Goal: Information Seeking & Learning: Learn about a topic

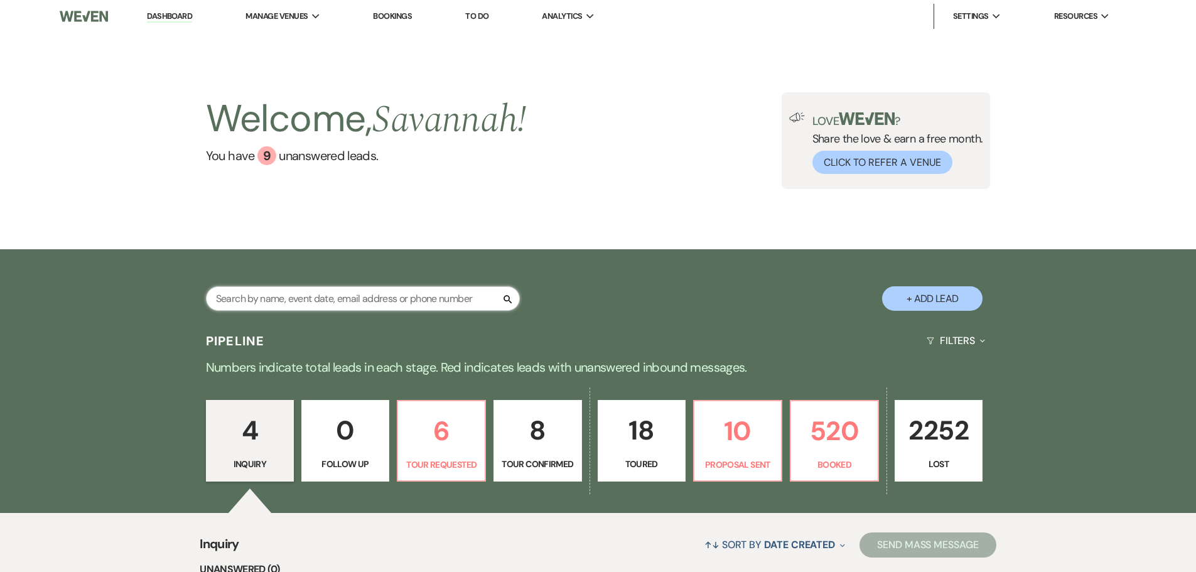
click at [421, 291] on input "text" at bounding box center [363, 298] width 314 height 24
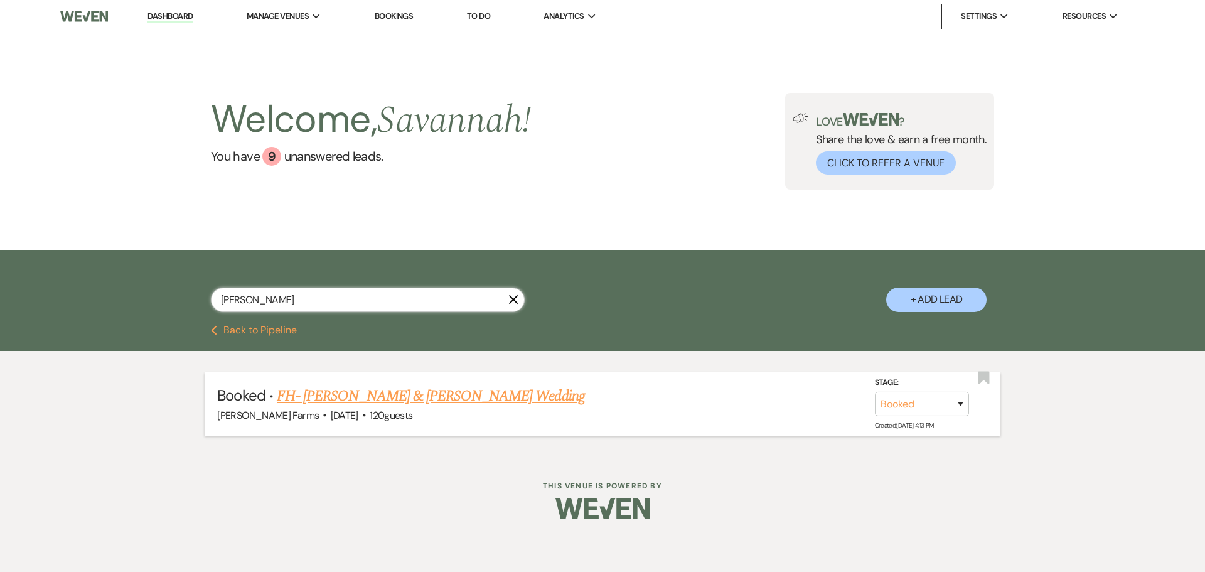
type input "[PERSON_NAME]"
click at [510, 397] on link "FH- [PERSON_NAME] & [PERSON_NAME] Wedding" at bounding box center [431, 396] width 308 height 23
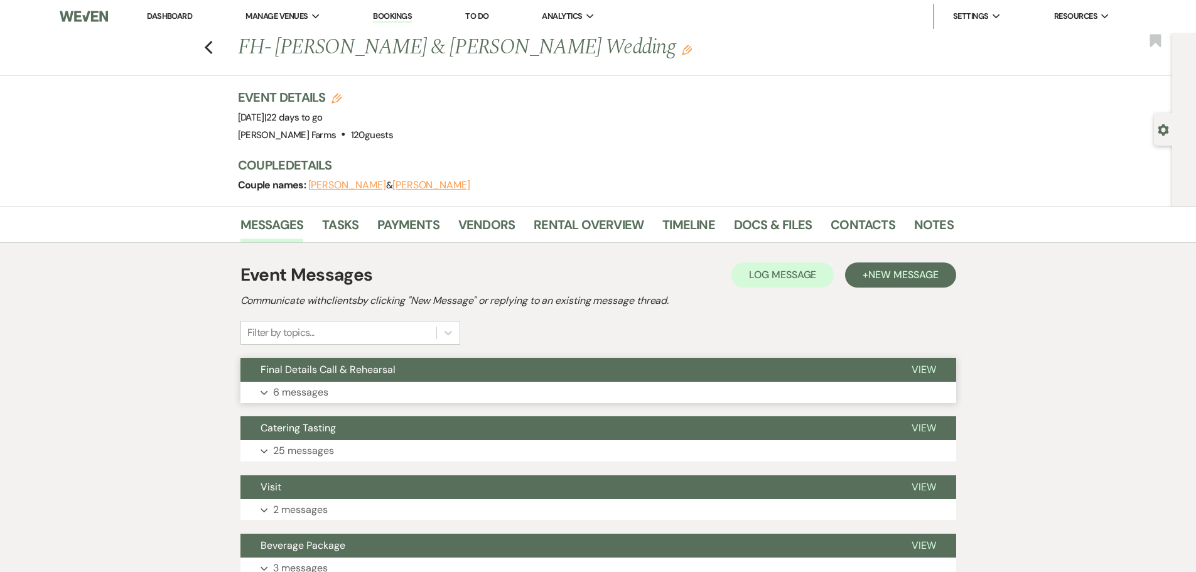
click at [439, 392] on button "Expand 6 messages" at bounding box center [597, 392] width 715 height 21
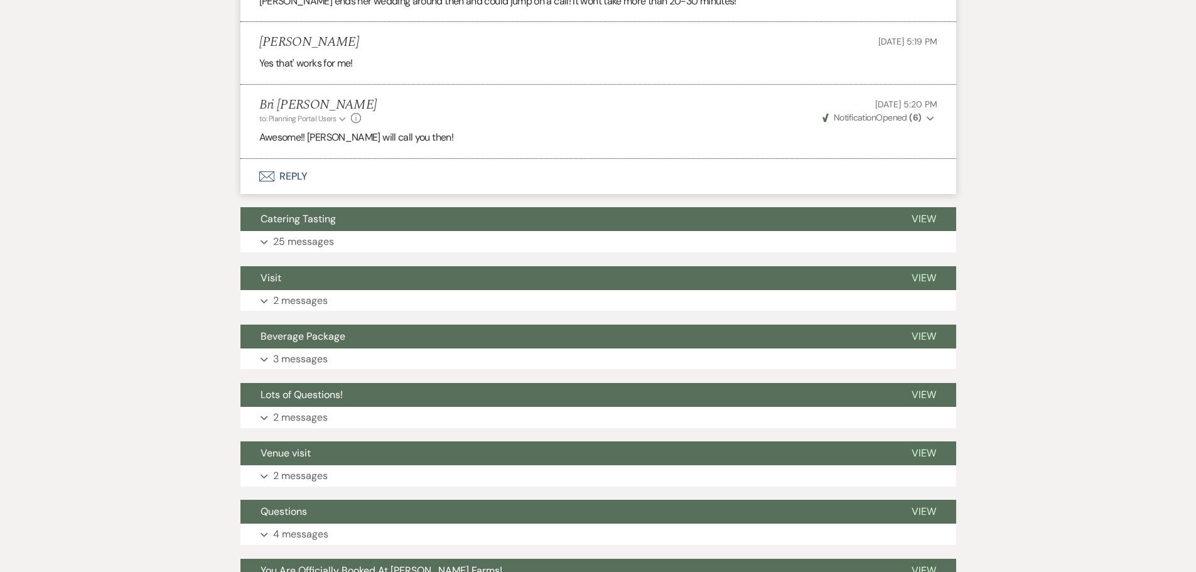
scroll to position [1130, 0]
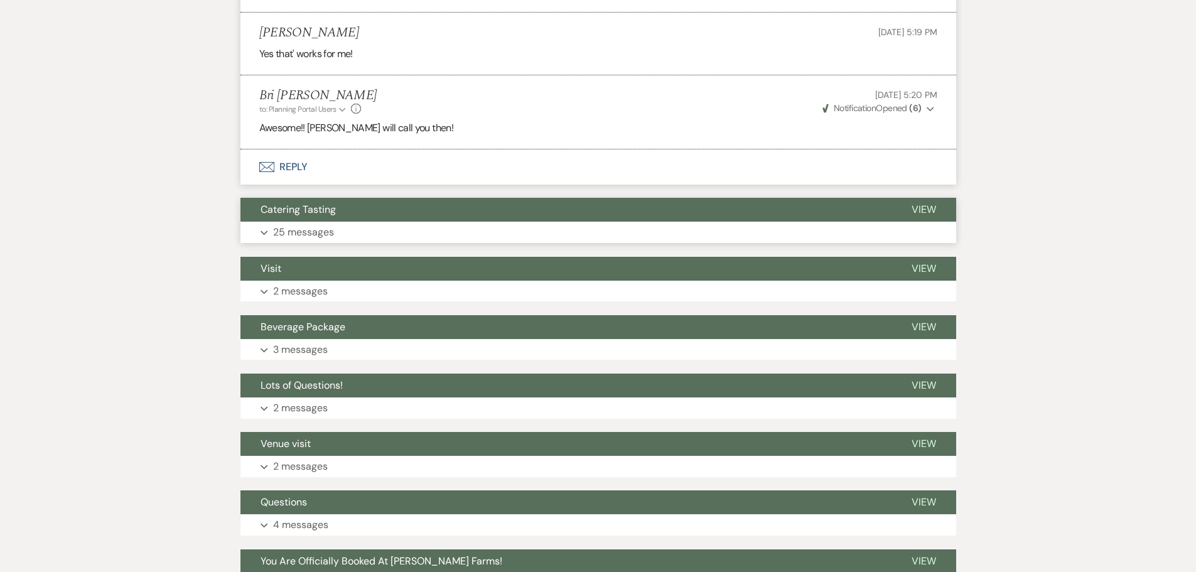
click at [356, 243] on button "Expand 25 messages" at bounding box center [597, 232] width 715 height 21
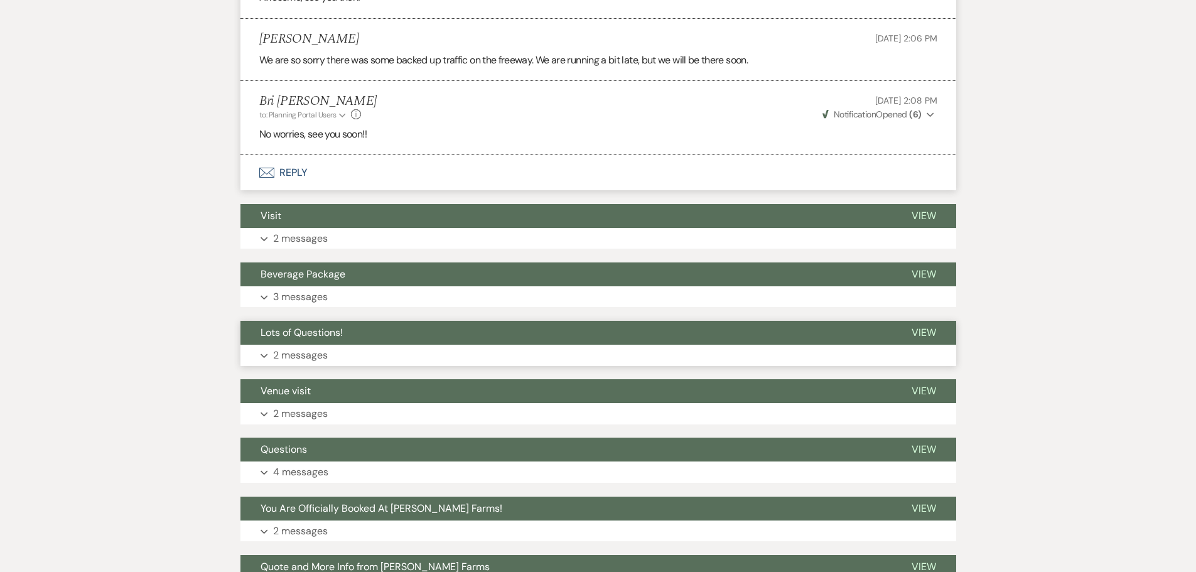
scroll to position [3579, 0]
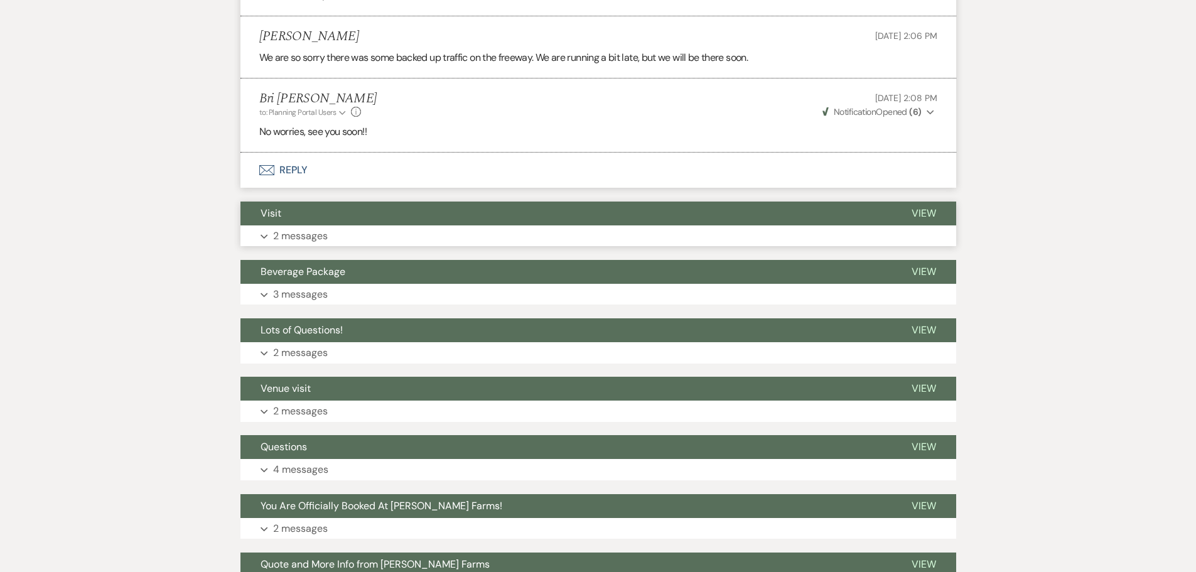
click at [370, 225] on button "Expand 2 messages" at bounding box center [597, 235] width 715 height 21
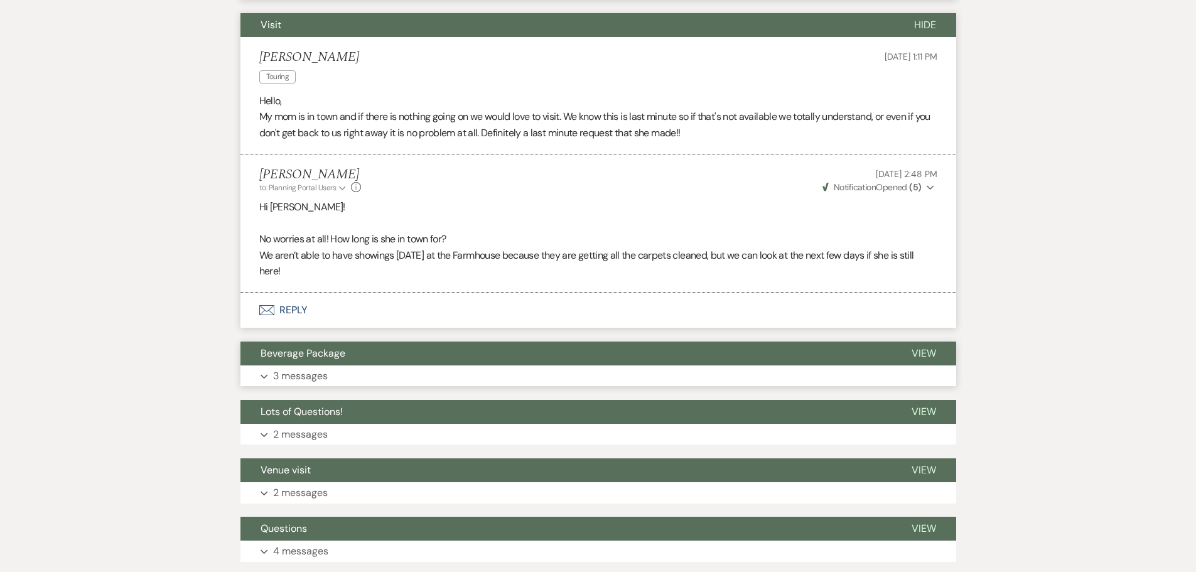
click at [370, 365] on button "Expand 3 messages" at bounding box center [597, 375] width 715 height 21
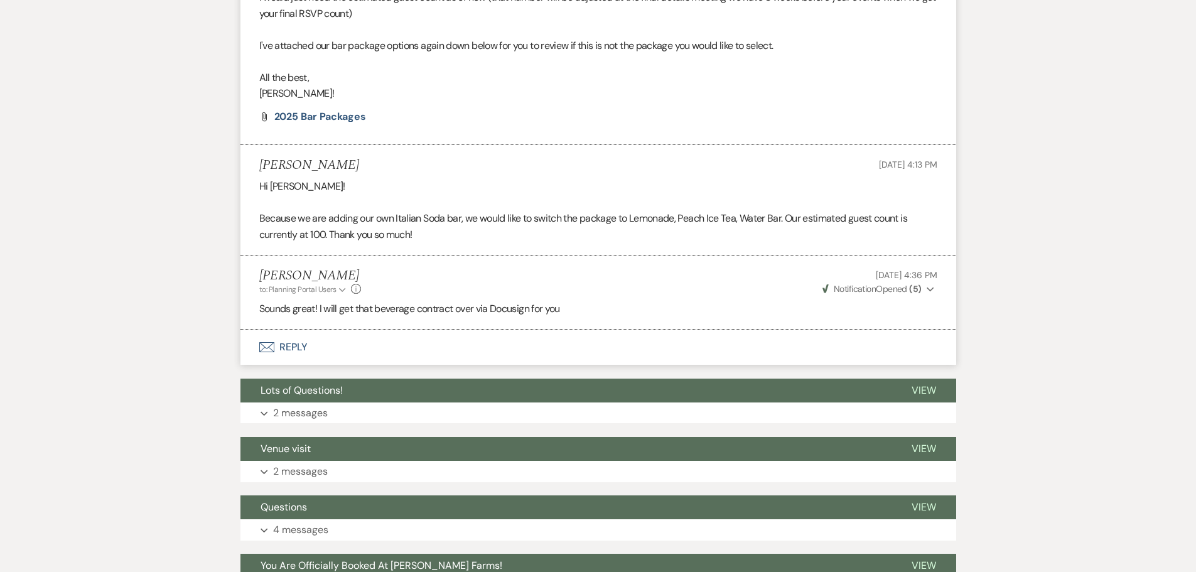
scroll to position [4269, 0]
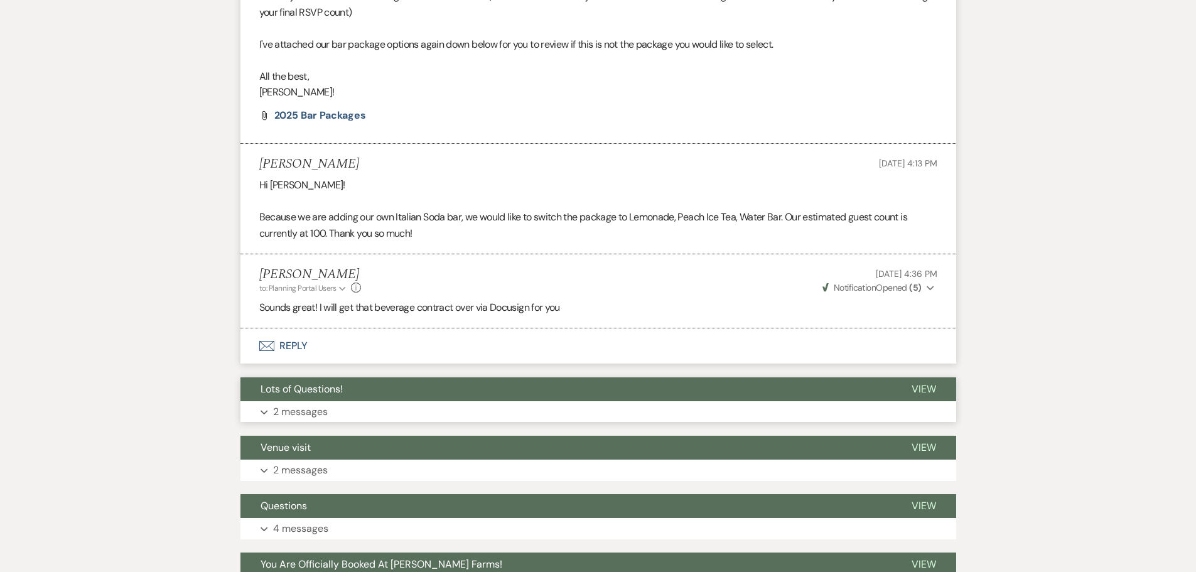
click at [341, 401] on button "Expand 2 messages" at bounding box center [597, 411] width 715 height 21
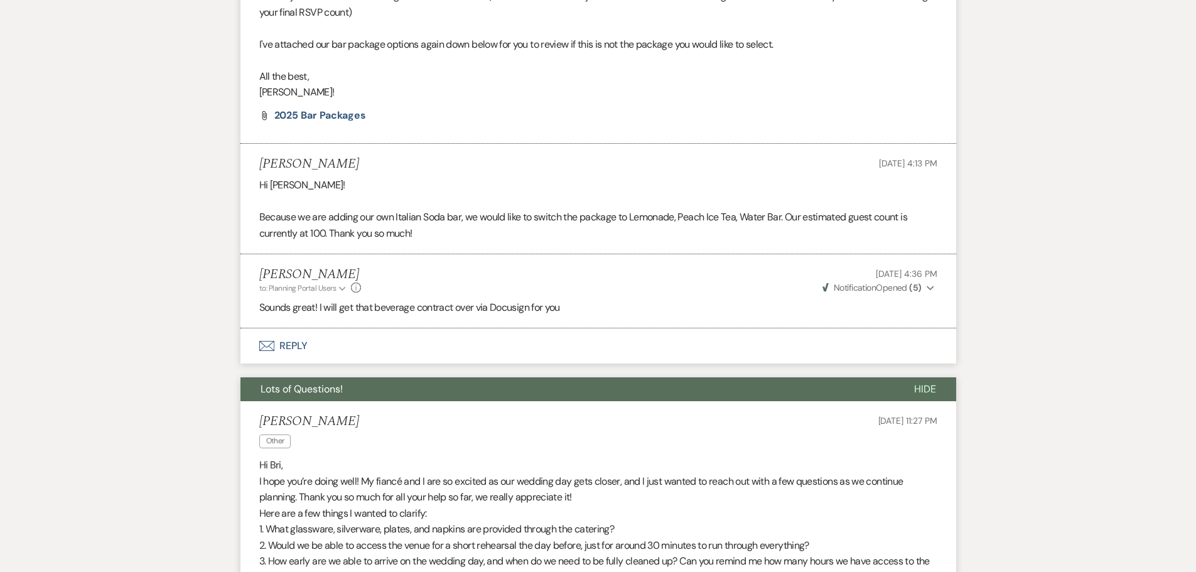
scroll to position [4520, 0]
